Goal: Task Accomplishment & Management: Use online tool/utility

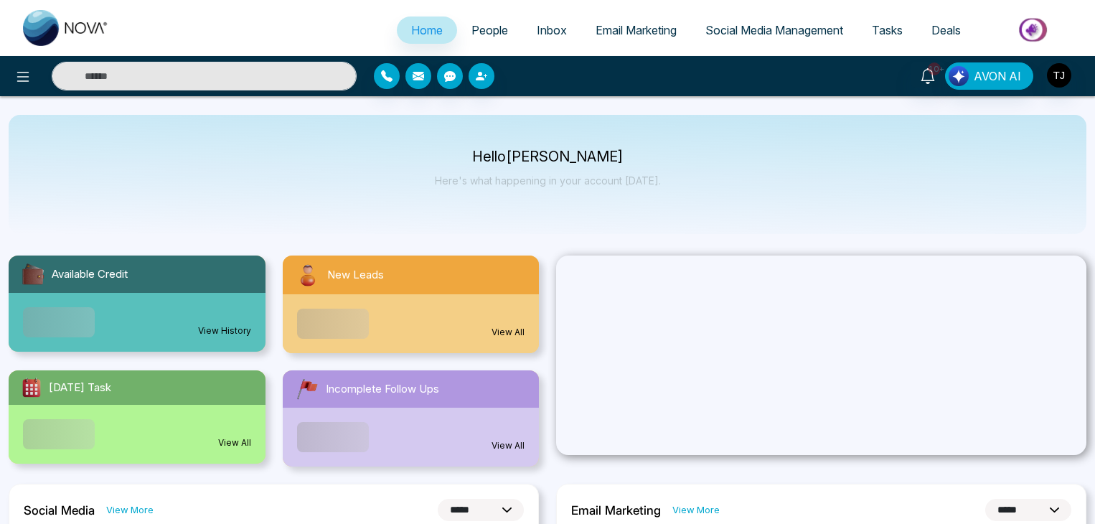
select select "*"
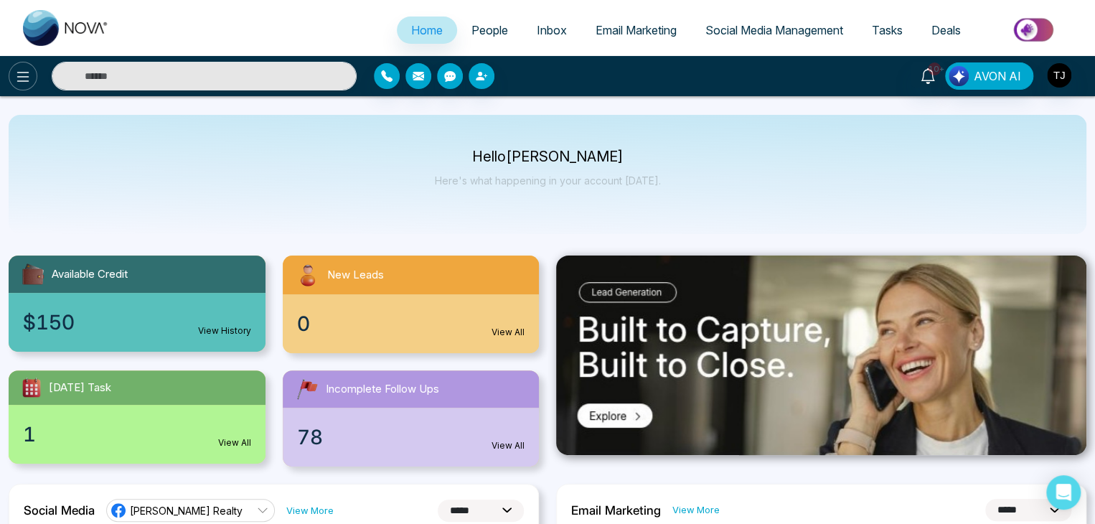
click at [14, 79] on button at bounding box center [23, 76] width 29 height 29
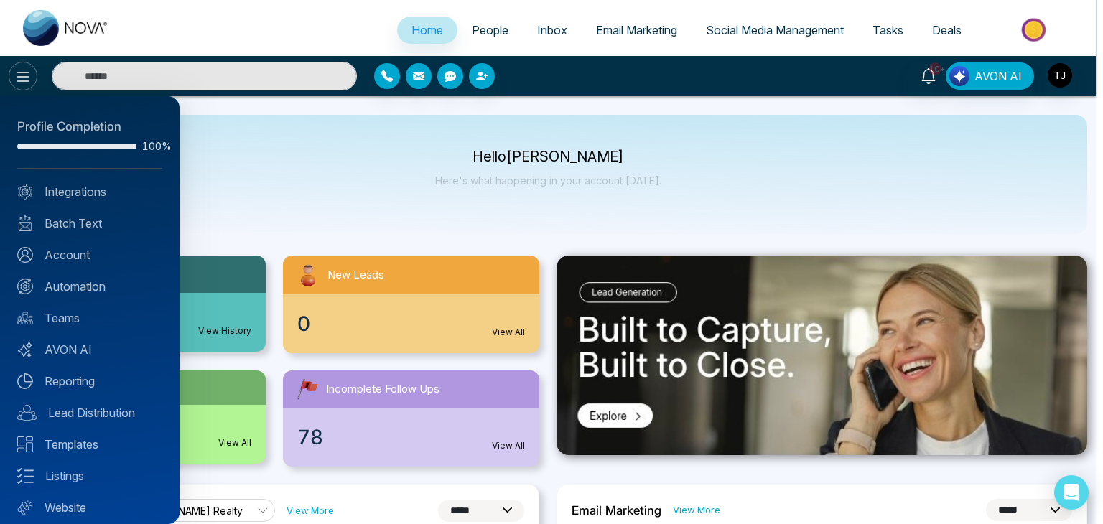
click at [14, 79] on div at bounding box center [551, 262] width 1103 height 524
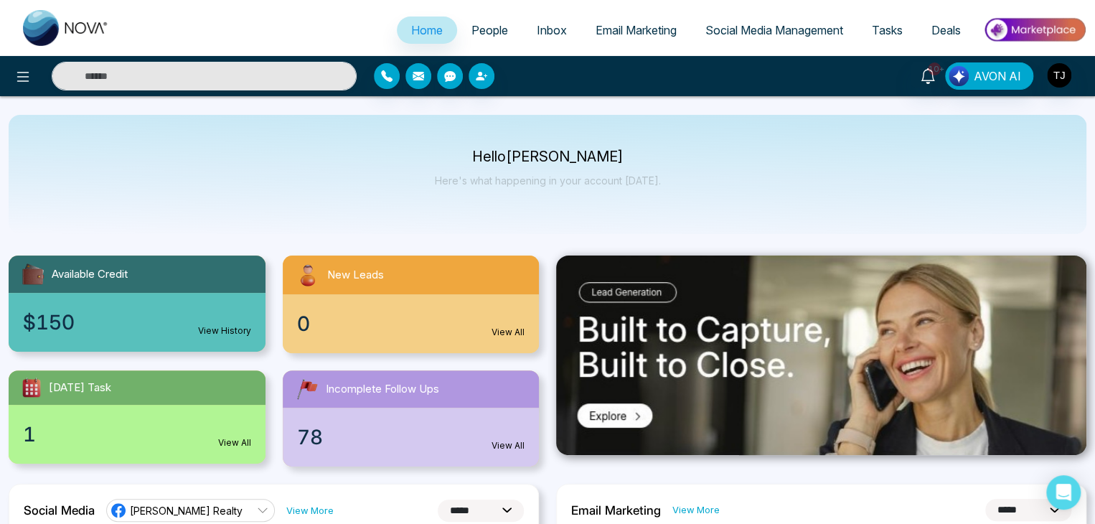
click at [761, 32] on span "Social Media Management" at bounding box center [775, 30] width 138 height 14
